Goal: Task Accomplishment & Management: Manage account settings

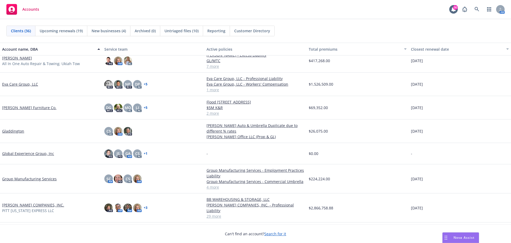
scroll to position [206, 0]
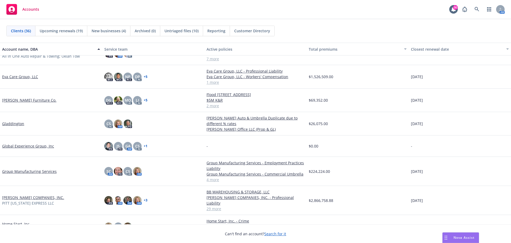
click at [28, 197] on link "[PERSON_NAME] COMPANIES, INC." at bounding box center [33, 197] width 62 height 6
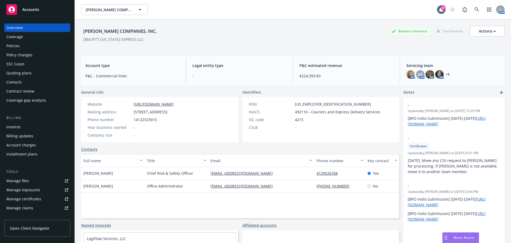
click at [447, 74] on link "+ 3" at bounding box center [448, 74] width 4 height 3
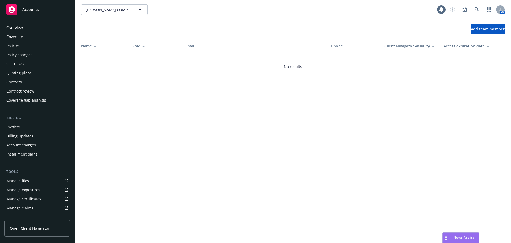
scroll to position [104, 0]
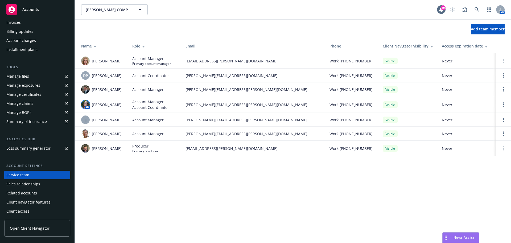
click at [87, 105] on img at bounding box center [85, 104] width 9 height 9
